Goal: Navigation & Orientation: Understand site structure

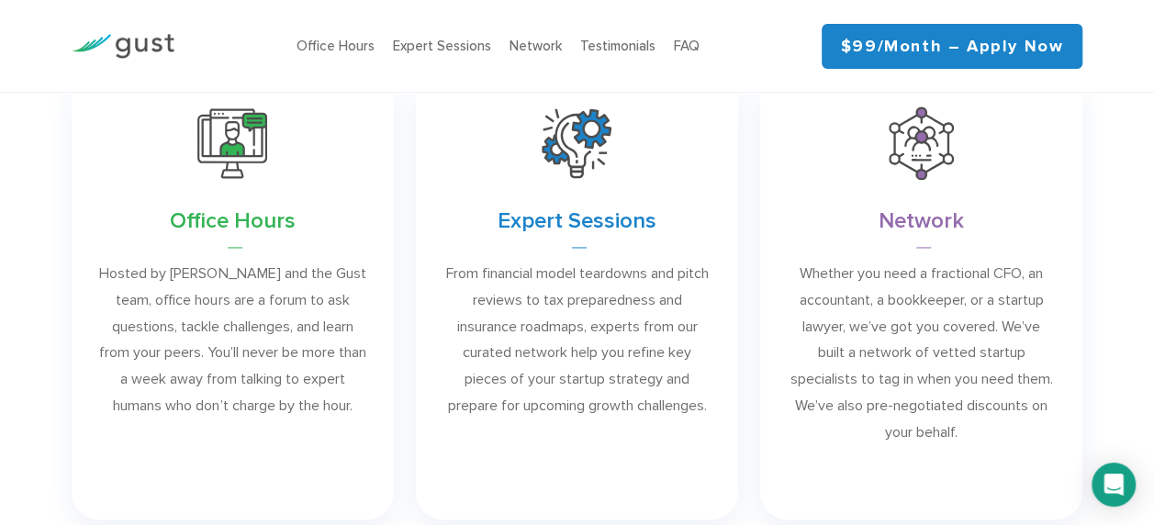
scroll to position [1378, 0]
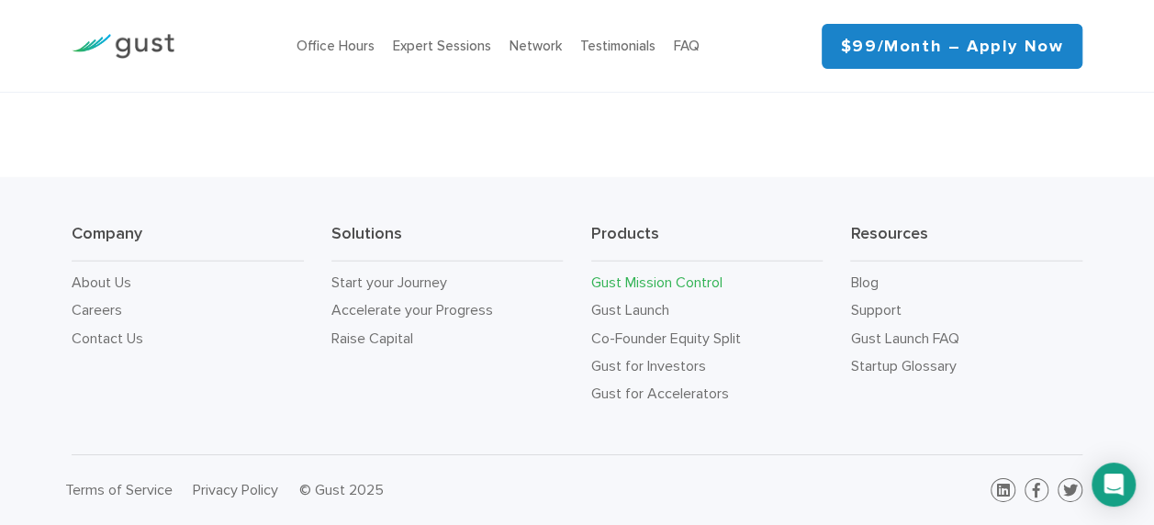
scroll to position [6076, 0]
click at [466, 43] on link "Expert Sessions" at bounding box center [442, 46] width 98 height 17
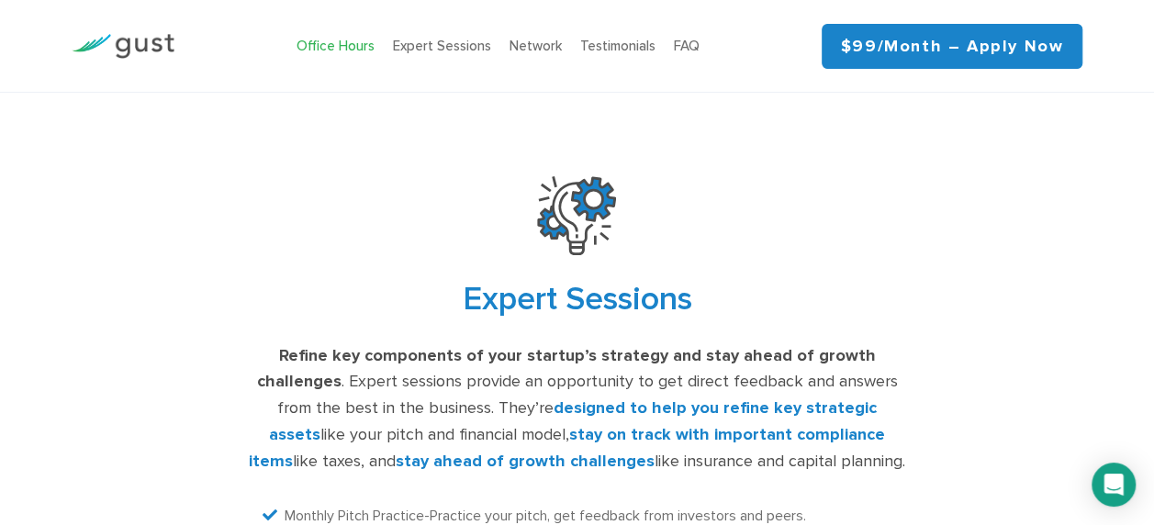
click at [330, 50] on link "Office Hours" at bounding box center [336, 46] width 78 height 17
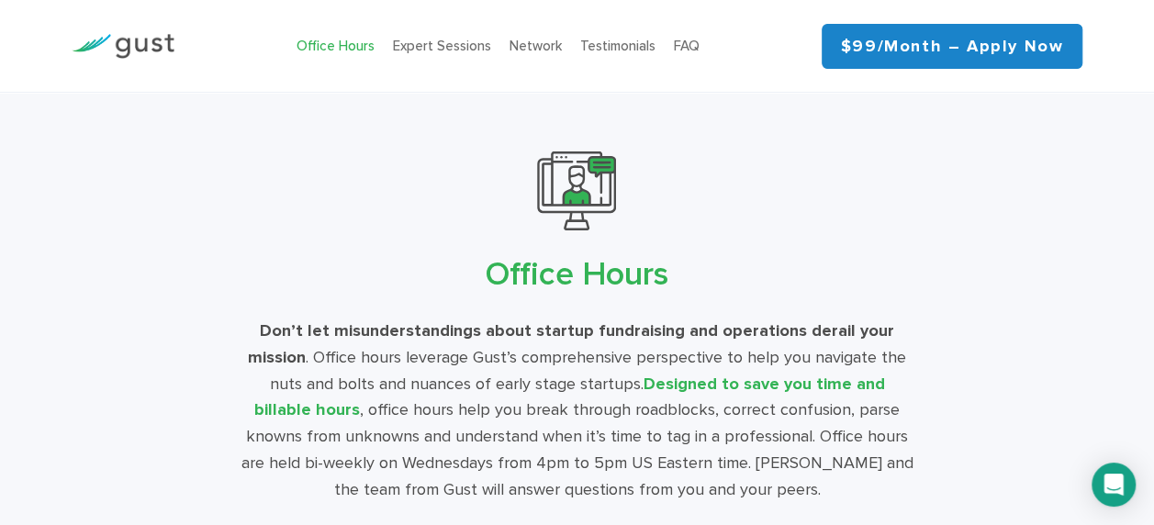
scroll to position [3091, 0]
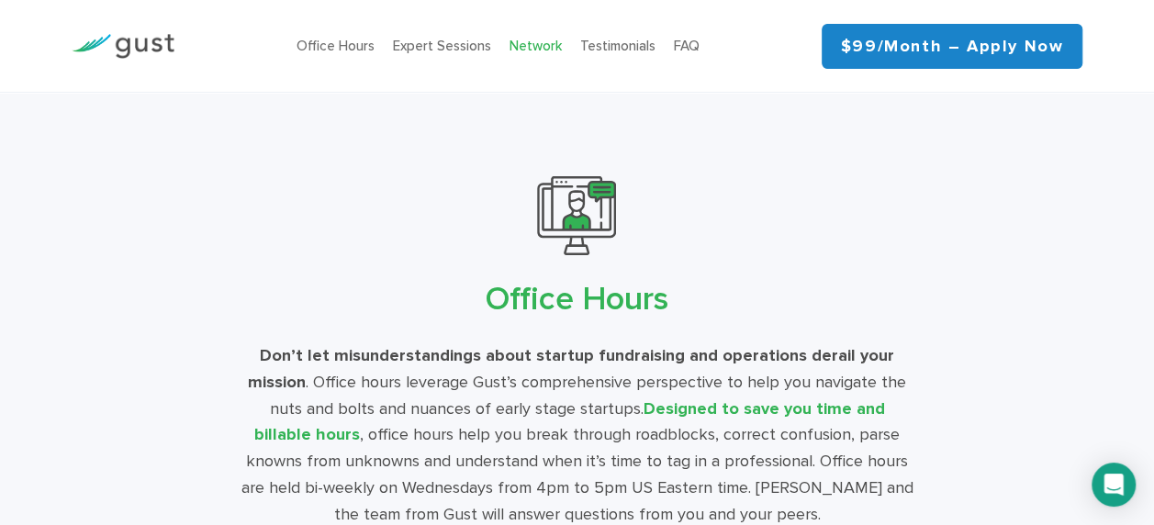
click at [526, 39] on link "Network" at bounding box center [536, 46] width 52 height 17
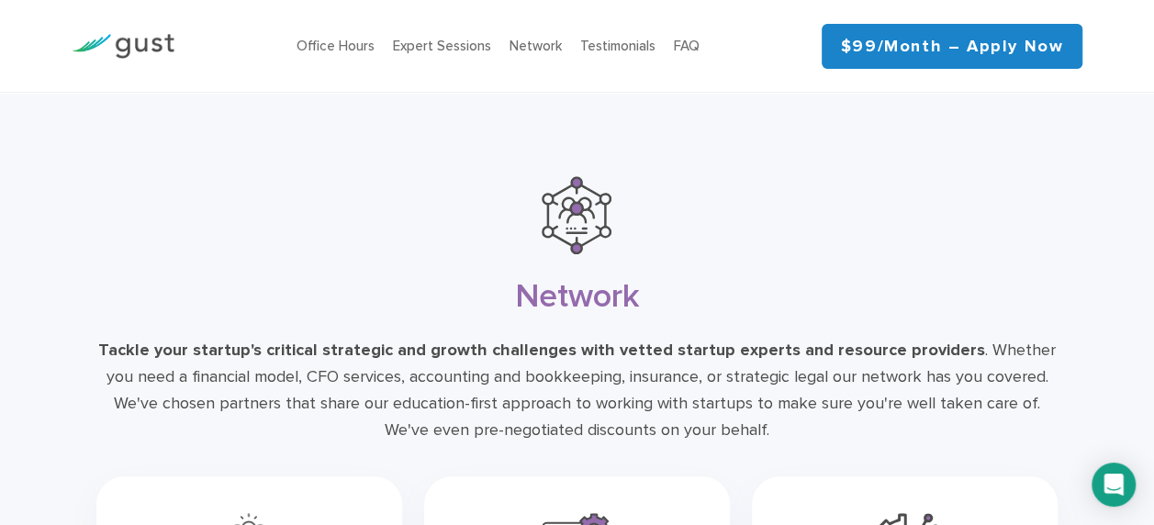
scroll to position [4243, 0]
click at [154, 44] on img at bounding box center [123, 46] width 103 height 25
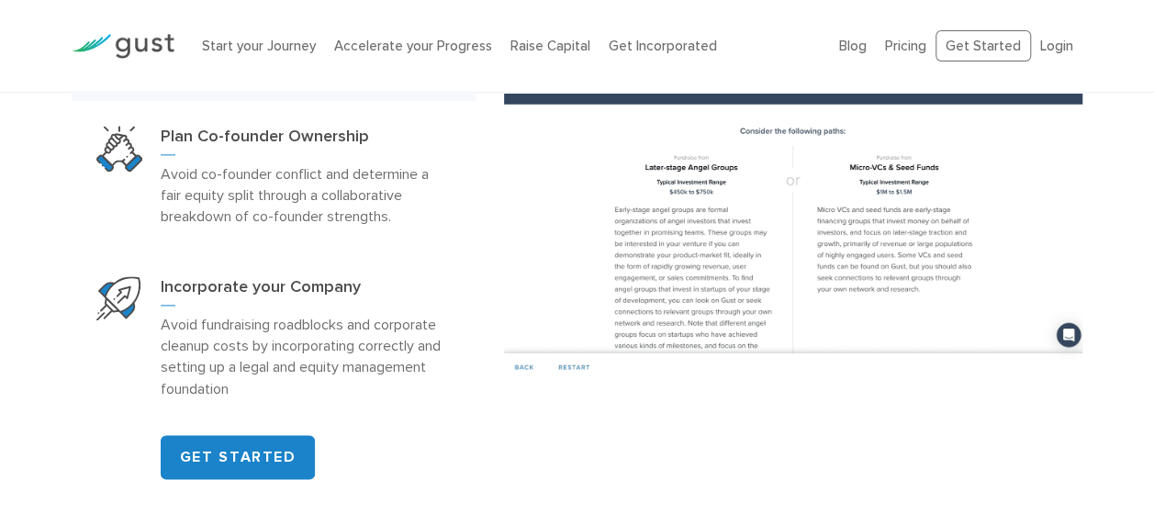
scroll to position [1194, 0]
